Goal: Complete application form

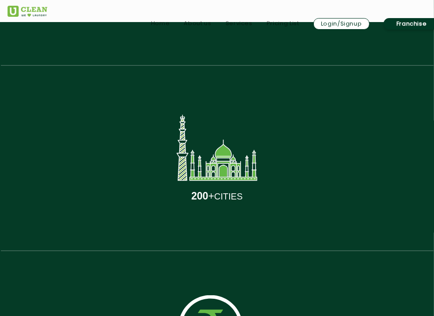
scroll to position [276, 0]
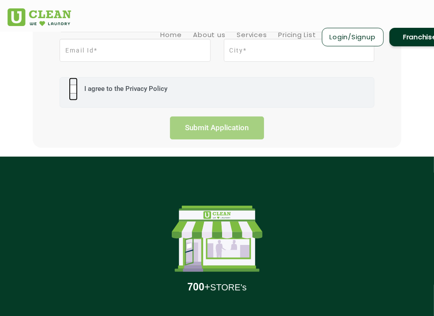
click at [75, 88] on input "I agree to the Privacy Policy" at bounding box center [73, 89] width 9 height 23
checkbox input "true"
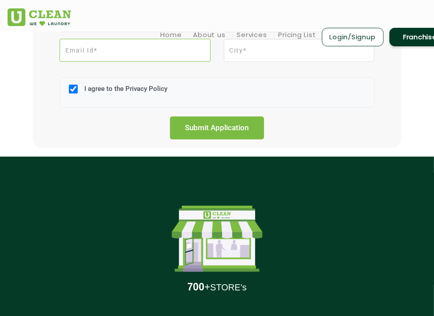
click at [69, 50] on input "email" at bounding box center [135, 50] width 151 height 23
type input "mayuriyadav1429@gmail.com"
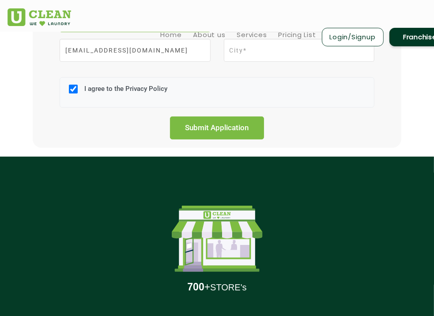
type input "mayuri yadav"
type input "07738031584"
click at [249, 52] on input "District*" at bounding box center [299, 50] width 151 height 23
click at [254, 56] on input "District*" at bounding box center [299, 50] width 151 height 23
type input "Dt*"
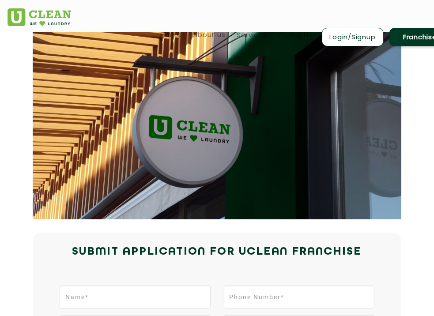
scroll to position [276, 0]
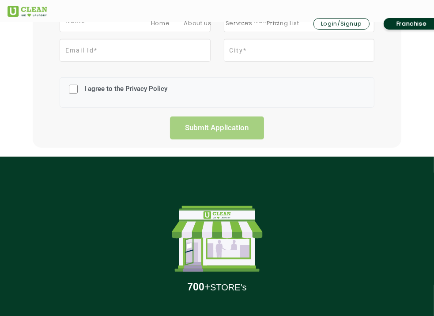
click at [84, 298] on div "700 + STORE's" at bounding box center [217, 249] width 419 height 185
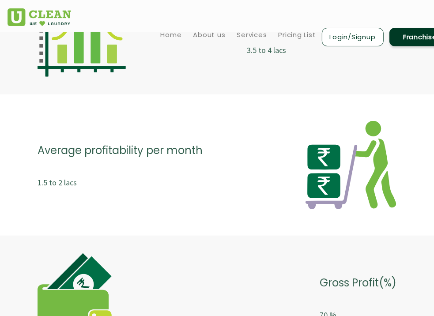
scroll to position [2489, 0]
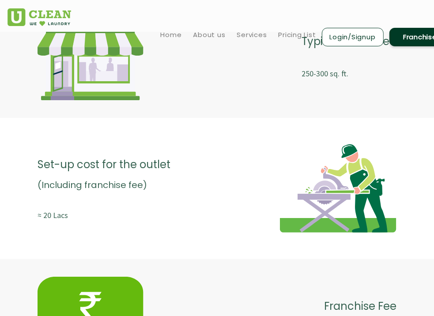
scroll to position [1936, 0]
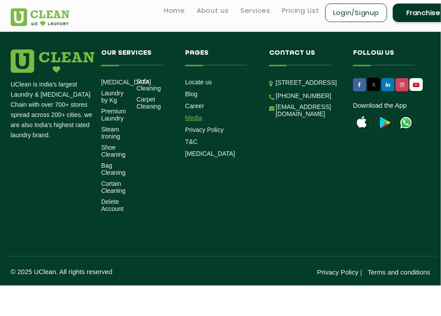
click at [194, 119] on link "Media" at bounding box center [193, 117] width 17 height 7
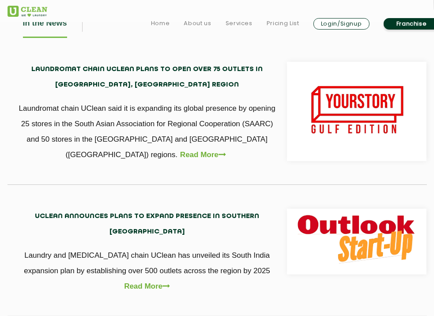
scroll to position [273, 0]
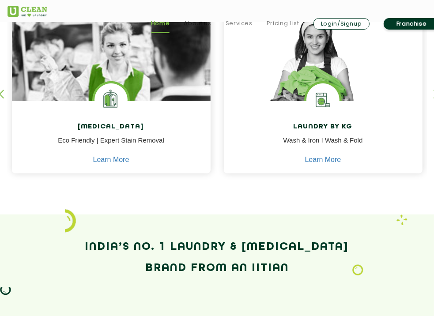
scroll to position [267, 0]
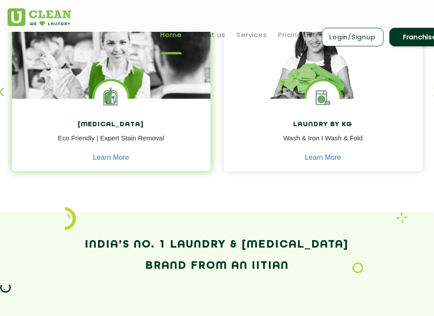
click at [124, 141] on p "Eco Friendly | Expert Stain Removal" at bounding box center [111, 143] width 185 height 20
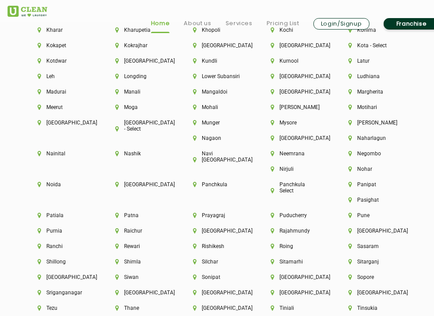
scroll to position [1939, 0]
